Goal: Task Accomplishment & Management: Complete application form

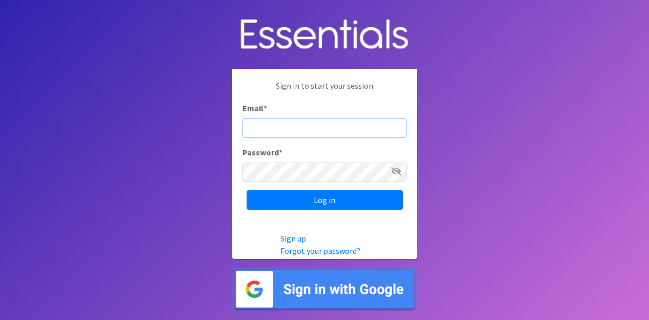
click at [264, 131] on input "Email *" at bounding box center [325, 128] width 164 height 19
type input "[PERSON_NAME][EMAIL_ADDRESS][PERSON_NAME][DOMAIN_NAME]"
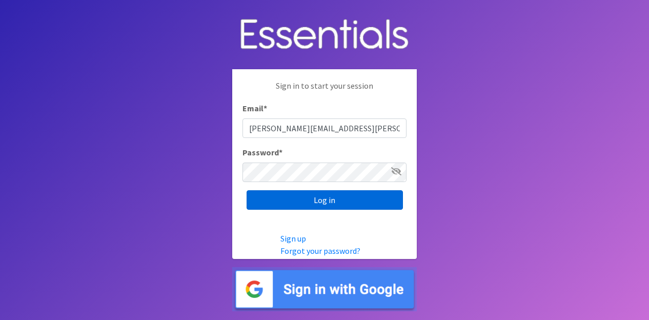
click at [298, 204] on input "Log in" at bounding box center [325, 199] width 156 height 19
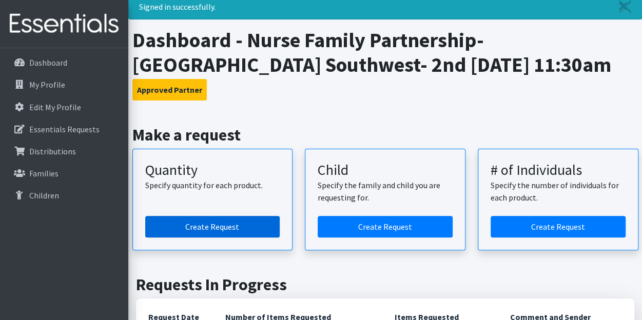
scroll to position [51, 0]
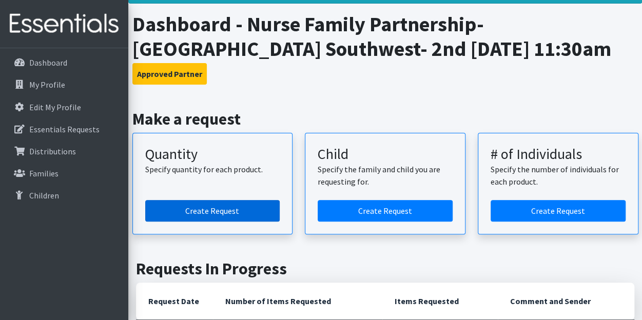
click at [238, 209] on link "Create Request" at bounding box center [212, 211] width 135 height 22
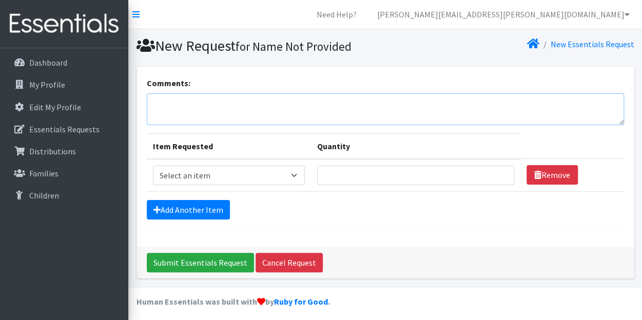
click at [228, 109] on textarea "Comments:" at bounding box center [385, 109] width 477 height 32
type textarea "I am adding to our order for 9/10 if that is ok?"
click at [219, 179] on select "Select an item Kids (Newborn) Kids (Size 1) Kids (Size 2) Kids (Size 3) Kids (S…" at bounding box center [229, 175] width 152 height 19
click at [153, 166] on select "Select an item Kids (Newborn) Kids (Size 1) Kids (Size 2) Kids (Size 3) Kids (S…" at bounding box center [229, 175] width 152 height 19
click at [212, 173] on select "Select an item Kids (Newborn) Kids (Size 1) Kids (Size 2) Kids (Size 3) Kids (S…" at bounding box center [229, 175] width 152 height 19
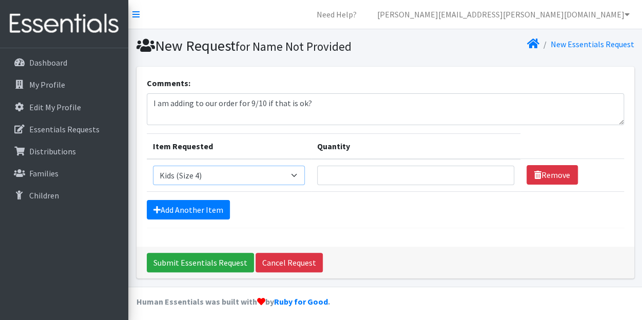
select select "3393"
click at [153, 166] on select "Select an item Kids (Newborn) Kids (Size 1) Kids (Size 2) Kids (Size 3) Kids (S…" at bounding box center [229, 175] width 152 height 19
click at [344, 181] on input "Quantity" at bounding box center [415, 175] width 197 height 19
type input "20"
click at [195, 206] on link "Add Another Item" at bounding box center [188, 209] width 83 height 19
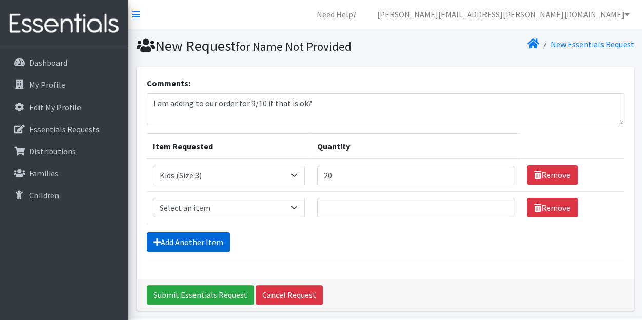
scroll to position [35, 0]
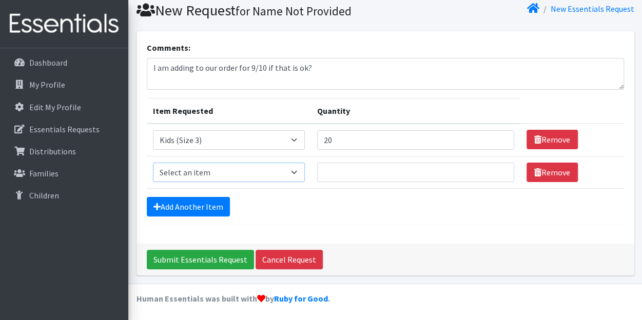
click at [214, 172] on select "Select an item Kids (Newborn) Kids (Size 1) Kids (Size 2) Kids (Size 3) Kids (S…" at bounding box center [229, 172] width 152 height 19
select select "3394"
click at [153, 163] on select "Select an item Kids (Newborn) Kids (Size 1) Kids (Size 2) Kids (Size 3) Kids (S…" at bounding box center [229, 172] width 152 height 19
click at [330, 178] on input "Quantity" at bounding box center [415, 172] width 197 height 19
type input "20"
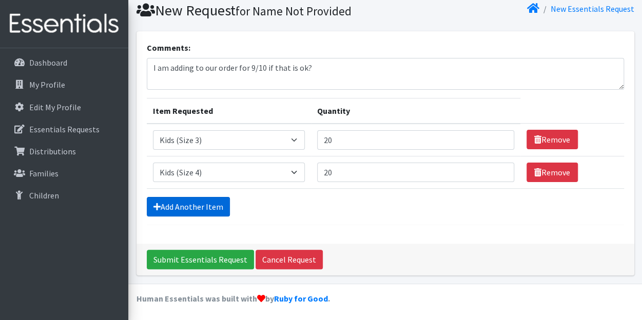
click at [208, 200] on link "Add Another Item" at bounding box center [188, 206] width 83 height 19
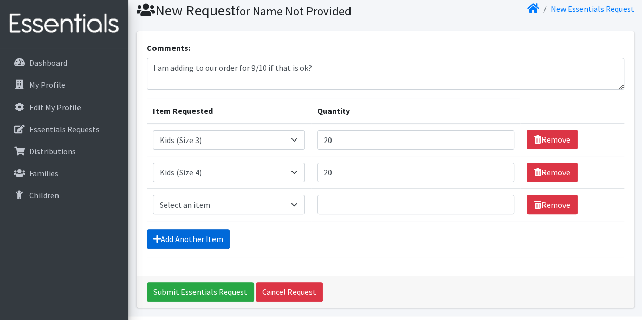
scroll to position [68, 0]
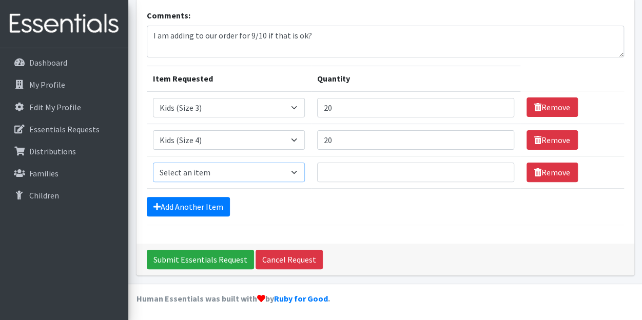
click at [205, 167] on select "Select an item Kids (Newborn) Kids (Size 1) Kids (Size 2) Kids (Size 3) Kids (S…" at bounding box center [229, 172] width 152 height 19
select select "3407"
click at [153, 163] on select "Select an item Kids (Newborn) Kids (Size 1) Kids (Size 2) Kids (Size 3) Kids (S…" at bounding box center [229, 172] width 152 height 19
click at [341, 169] on input "Quantity" at bounding box center [415, 172] width 197 height 19
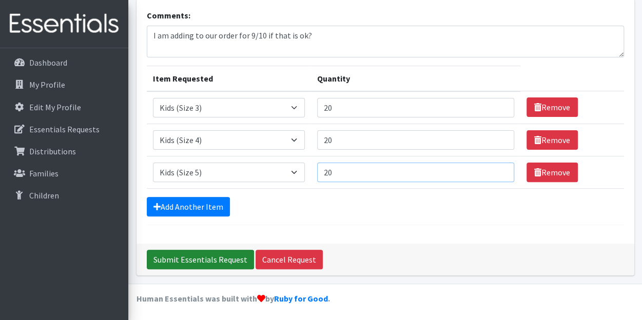
type input "20"
click at [209, 262] on input "Submit Essentials Request" at bounding box center [200, 259] width 107 height 19
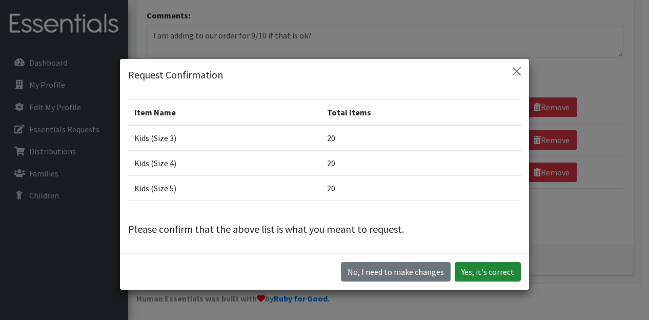
click at [484, 277] on button "Yes, it's correct" at bounding box center [488, 271] width 66 height 19
